Goal: Obtain resource: Obtain resource

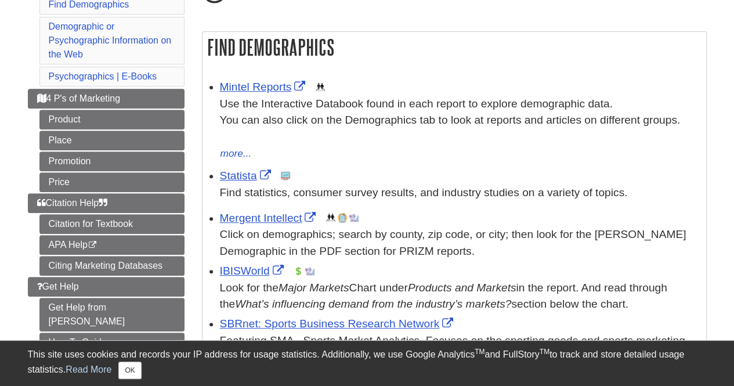
scroll to position [174, 0]
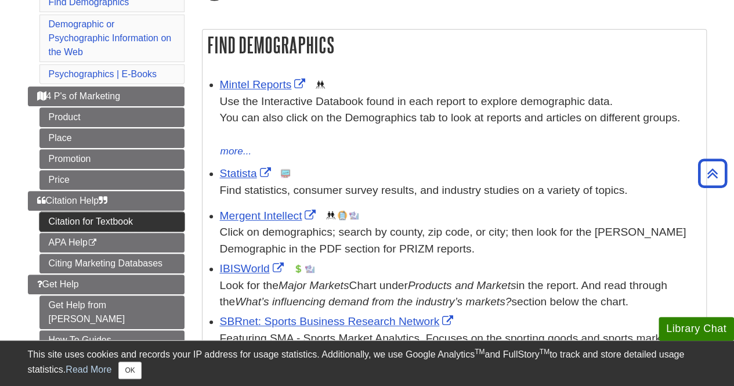
click at [132, 219] on link "Citation for Textbook" at bounding box center [111, 222] width 145 height 20
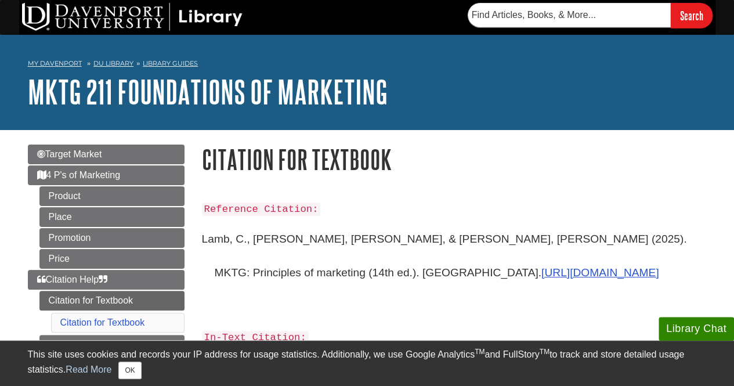
drag, startPoint x: 201, startPoint y: 239, endPoint x: 408, endPoint y: 274, distance: 210.1
click at [408, 274] on div "Reference Citation: [PERSON_NAME] [PERSON_NAME], [PERSON_NAME], & [PERSON_NAME]…" at bounding box center [454, 313] width 522 height 248
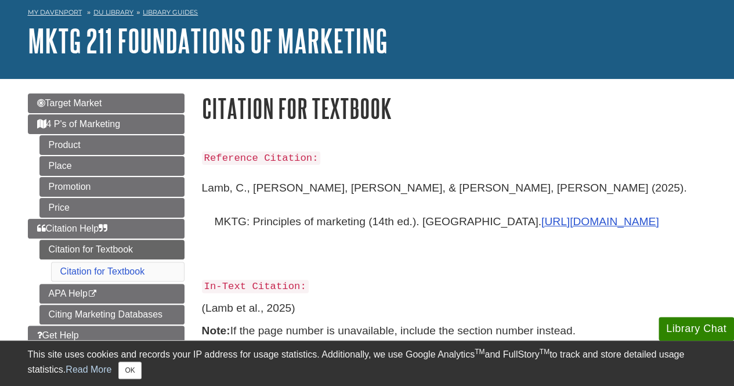
scroll to position [116, 0]
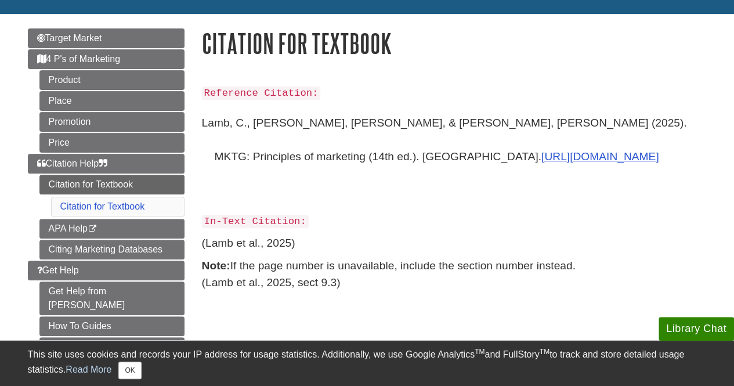
click at [320, 249] on p "(Lamb et al., 2025)" at bounding box center [454, 243] width 505 height 17
drag, startPoint x: 409, startPoint y: 159, endPoint x: 198, endPoint y: 127, distance: 212.5
click at [198, 127] on div "Reference Citation: Lamb, C., Hair, J., & McDaniel, C. (2025). MKTG: Principles…" at bounding box center [454, 197] width 522 height 248
copy div "Reference Citation: Lamb, C., Hair, J., & McDaniel, C. (2025). MKTG: Principles…"
